Goal: Check status: Check status

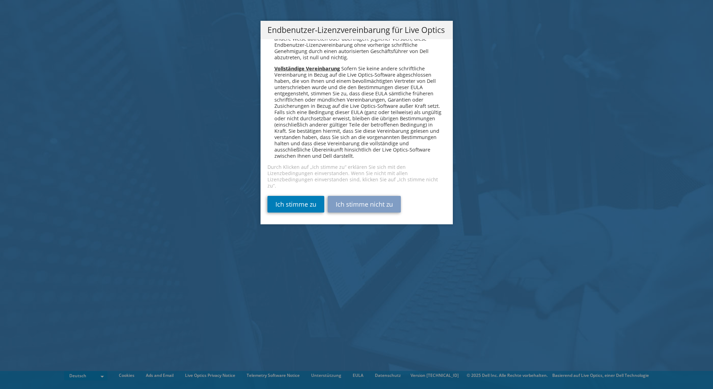
scroll to position [3407, 0]
click at [299, 201] on link "Ich stimme zu" at bounding box center [296, 204] width 57 height 17
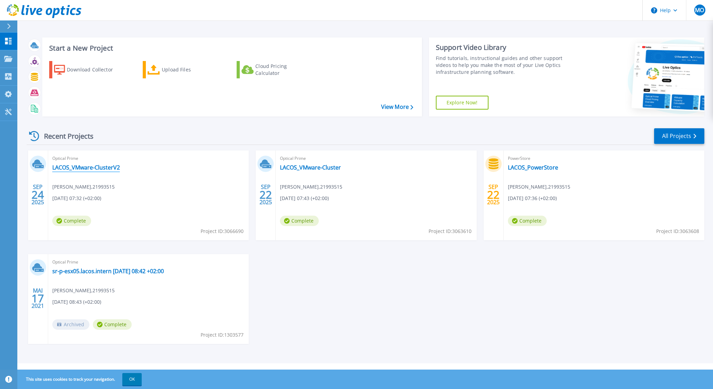
click at [101, 168] on link "LACOS_VMware-ClusterV2" at bounding box center [86, 167] width 68 height 7
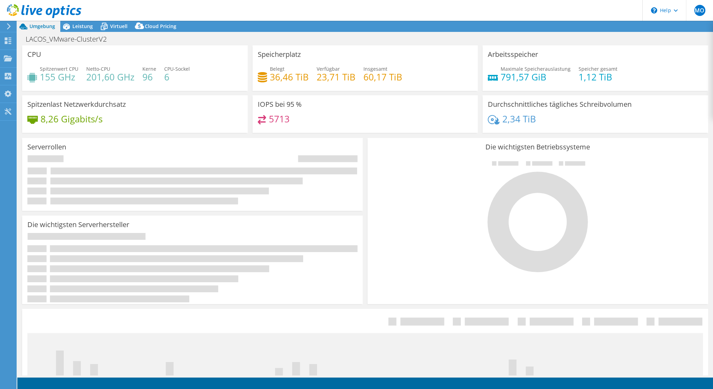
select select "USD"
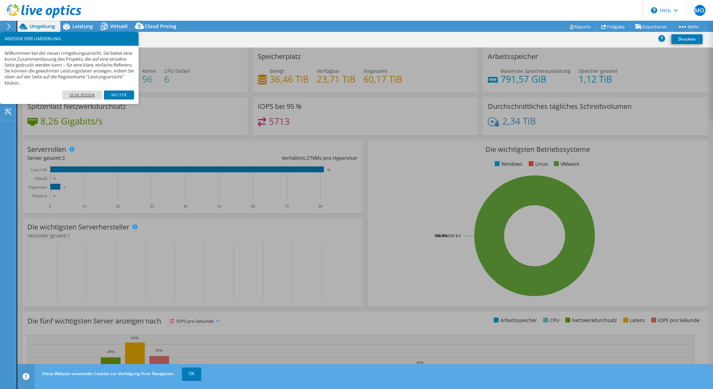
click at [91, 95] on link "Schließen" at bounding box center [82, 94] width 40 height 9
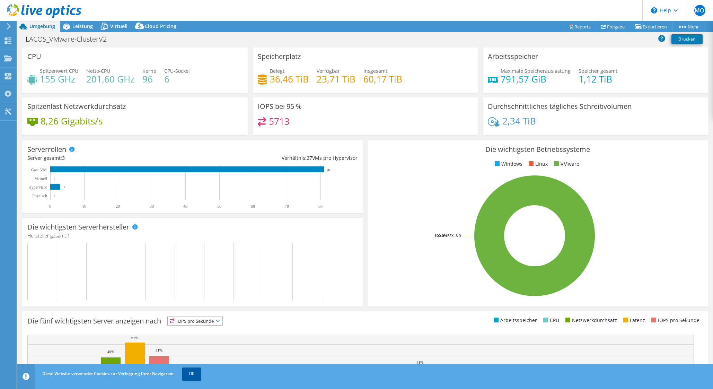
click at [193, 375] on link "OK" at bounding box center [191, 373] width 19 height 12
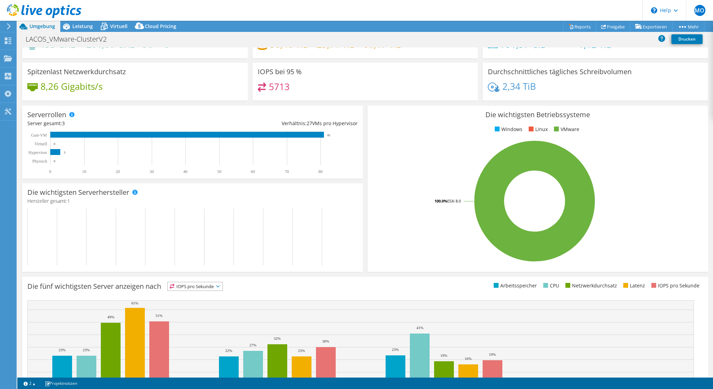
scroll to position [74, 0]
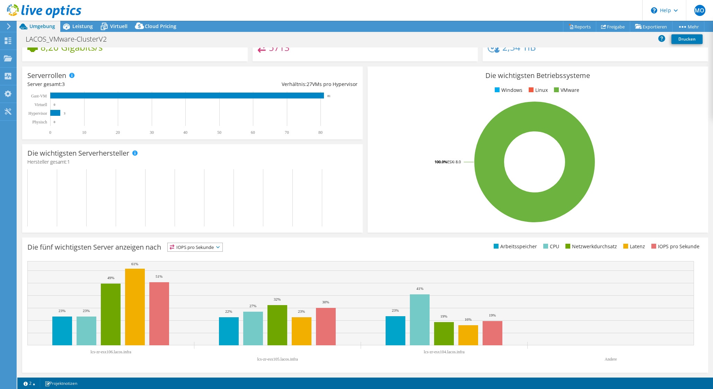
click at [212, 246] on span "IOPS pro Sekunde" at bounding box center [195, 247] width 55 height 8
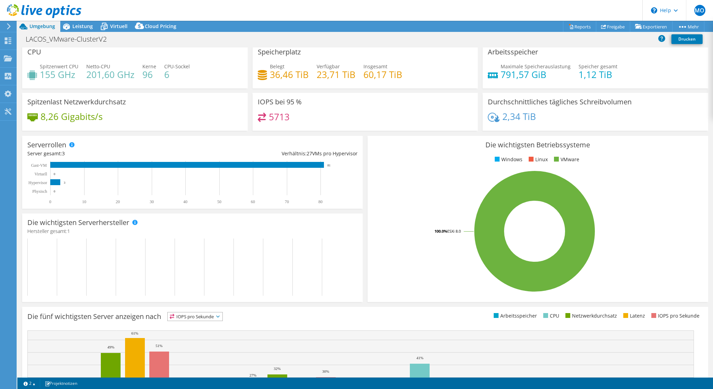
scroll to position [0, 0]
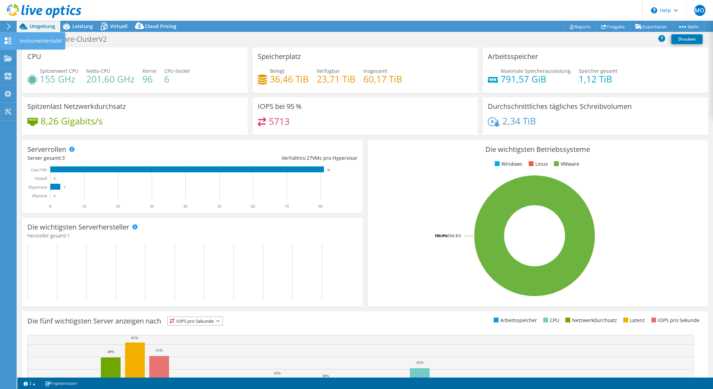
click at [7, 40] on icon at bounding box center [8, 40] width 8 height 7
